Goal: Task Accomplishment & Management: Complete application form

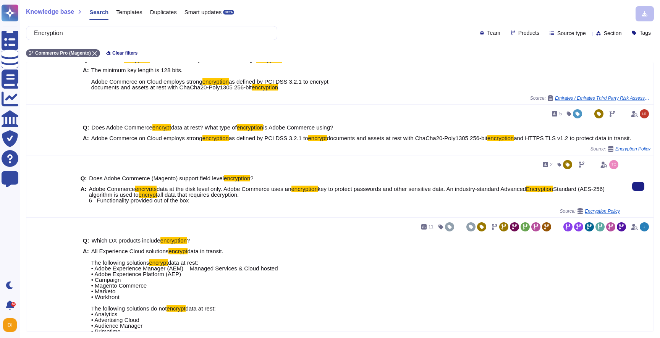
scroll to position [105, 0]
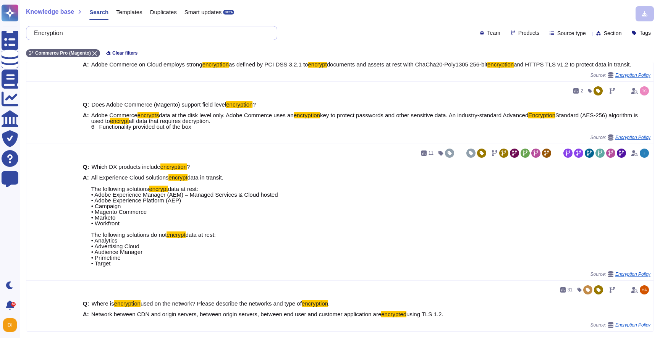
click at [167, 30] on input "Encryption" at bounding box center [149, 32] width 239 height 13
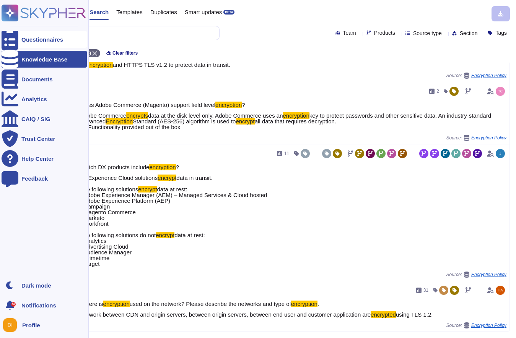
click at [26, 37] on div "Questionnaires" at bounding box center [42, 40] width 42 height 6
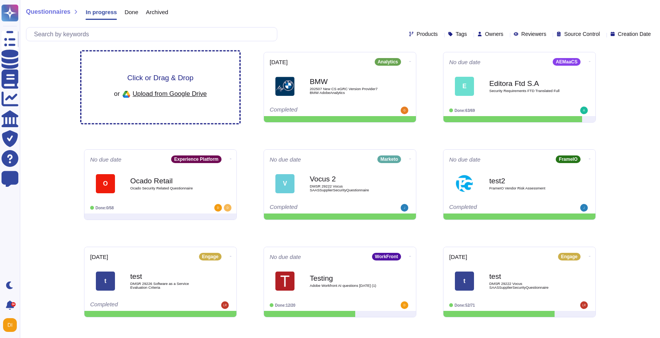
drag, startPoint x: 165, startPoint y: 91, endPoint x: 168, endPoint y: 78, distance: 13.2
click at [167, 78] on div "Click or Drag & Drop or Upload from Google Drive" at bounding box center [160, 87] width 93 height 26
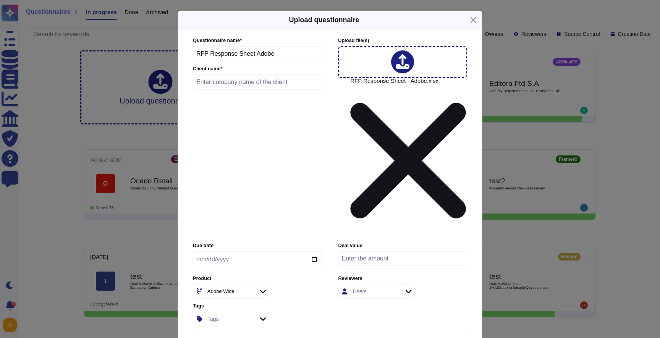
click at [232, 251] on input "date" at bounding box center [257, 259] width 129 height 16
click at [313, 251] on input "date" at bounding box center [257, 259] width 129 height 16
type input "[DATE]"
click at [239, 289] on div "Adobe Wide" at bounding box center [228, 291] width 40 height 5
type input "a"
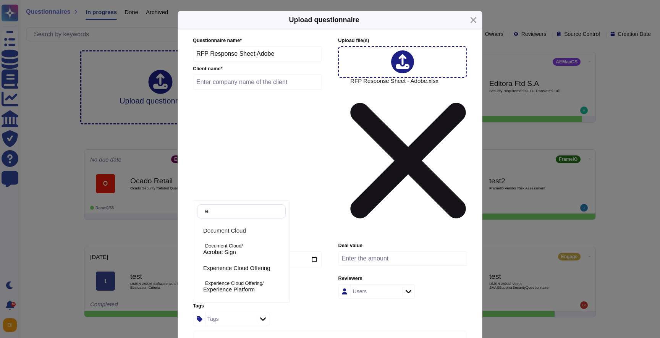
type input "ex"
click at [227, 249] on span "Experience Platform" at bounding box center [229, 252] width 52 height 7
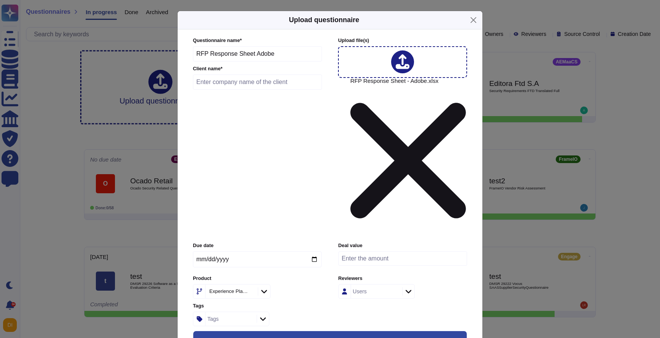
scroll to position [47, 0]
